Goal: Check status

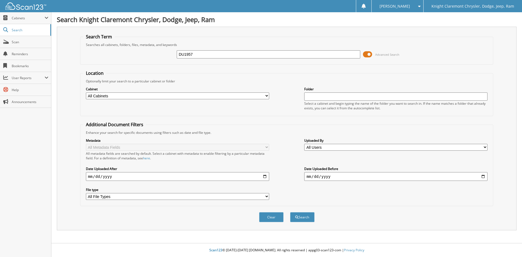
type input "DU1957"
click at [290, 212] on button "Search" at bounding box center [302, 217] width 24 height 10
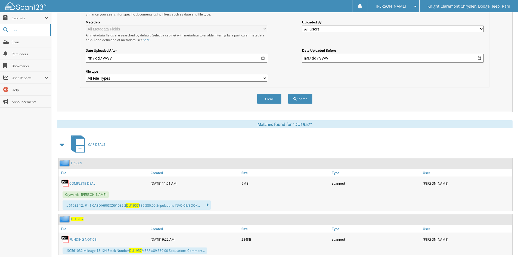
scroll to position [133, 0]
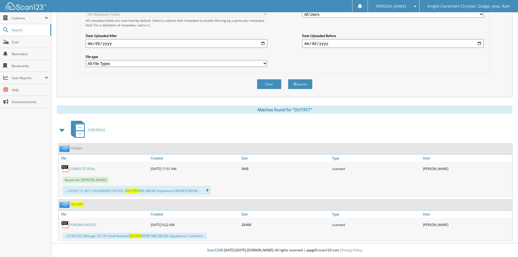
click at [78, 168] on link "COMPLETE DEAL" at bounding box center [82, 168] width 26 height 5
click at [29, 6] on img at bounding box center [25, 5] width 41 height 7
